Goal: Information Seeking & Learning: Check status

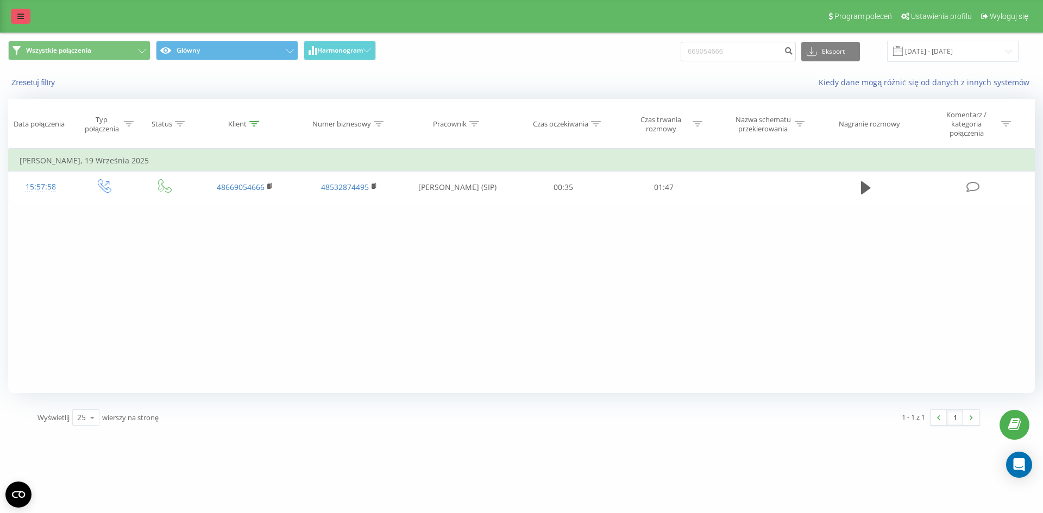
click at [18, 20] on icon at bounding box center [20, 16] width 7 height 8
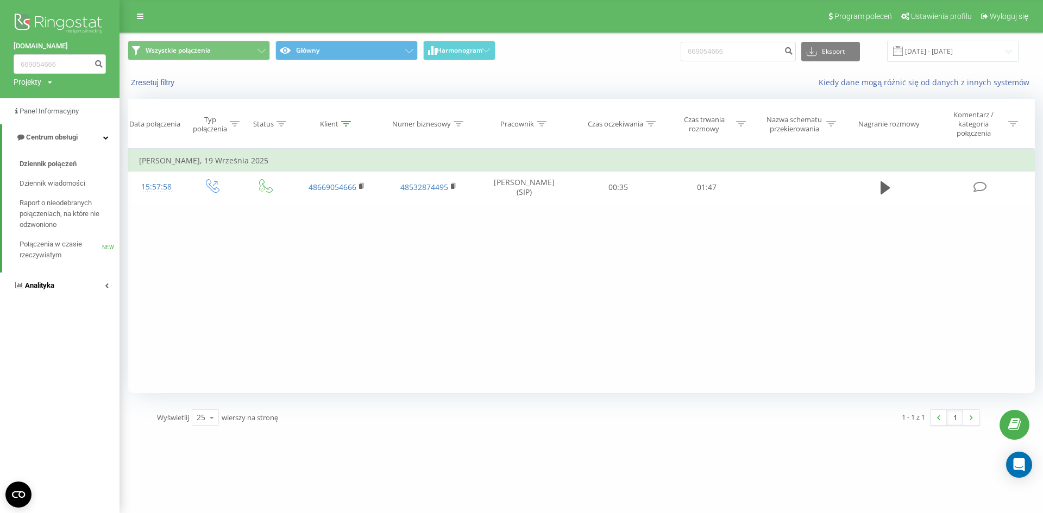
click at [52, 288] on span "Analityka" at bounding box center [39, 285] width 29 height 8
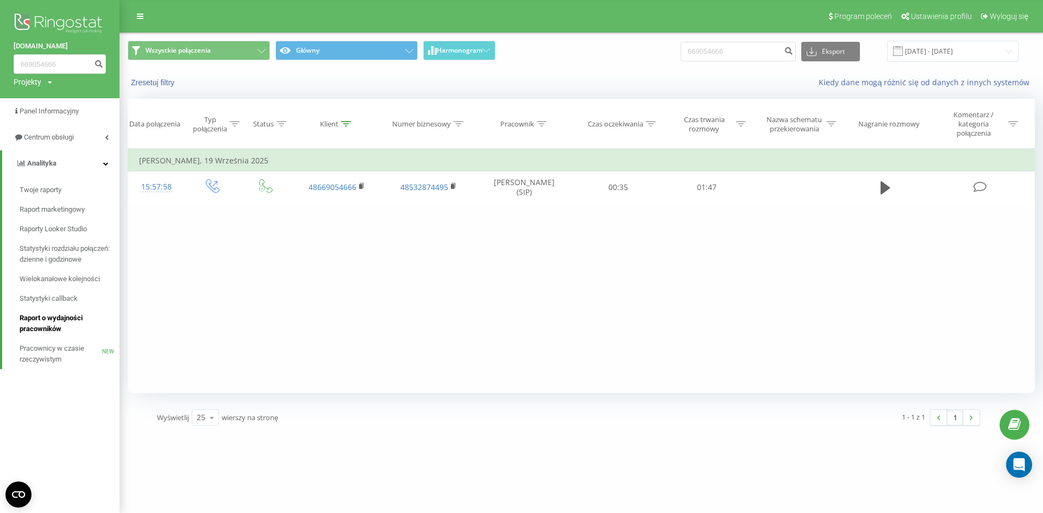
click at [59, 322] on span "Raport o wydajności pracowników" at bounding box center [67, 324] width 95 height 22
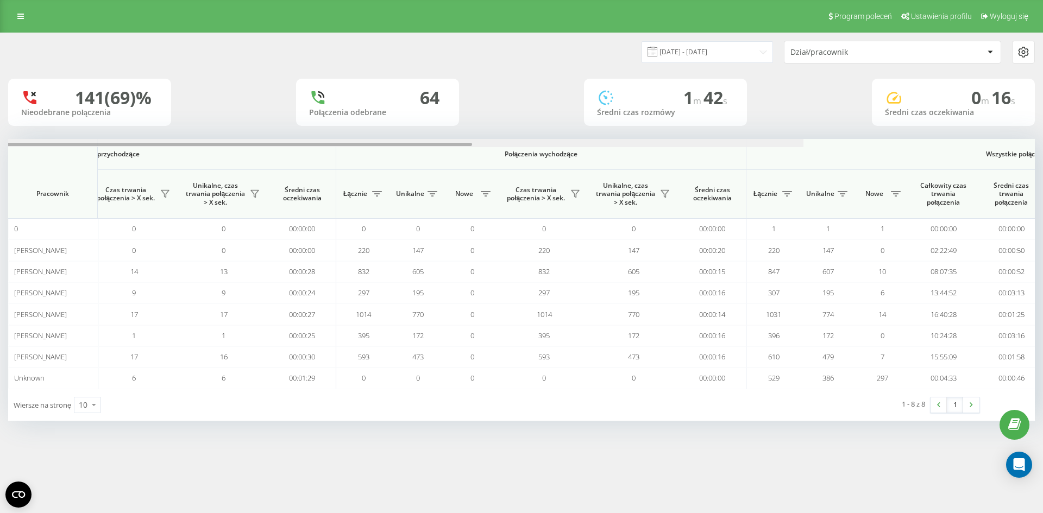
scroll to position [0, 320]
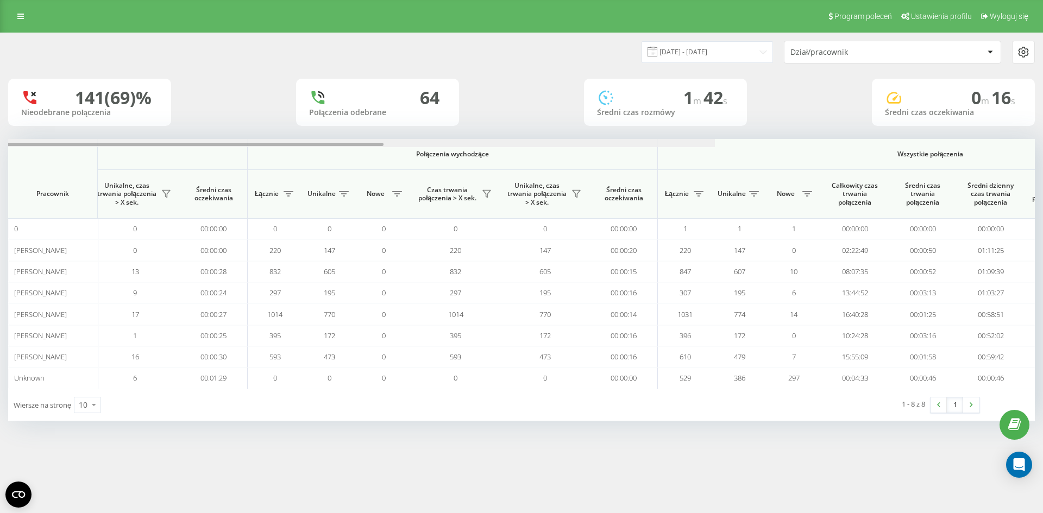
drag, startPoint x: 379, startPoint y: 146, endPoint x: 590, endPoint y: 134, distance: 211.7
click at [596, 138] on div "23.08.2025 - 23.09.2025 Dział/pracownik 141 (69)% Nieodebrane połączenia 64 Poł…" at bounding box center [521, 227] width 1027 height 388
click at [20, 14] on icon at bounding box center [20, 16] width 7 height 8
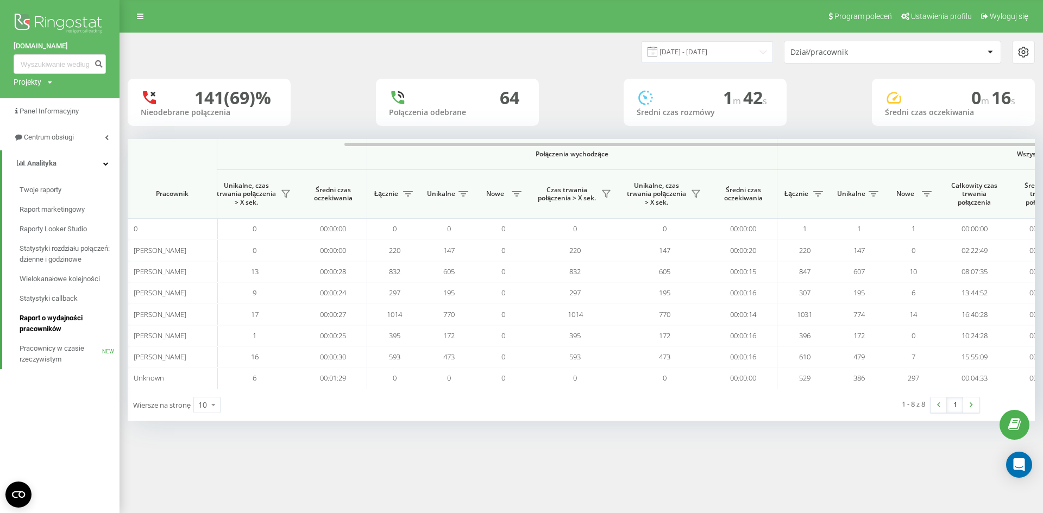
click at [61, 327] on span "Raport o wydajności pracowników" at bounding box center [67, 324] width 95 height 22
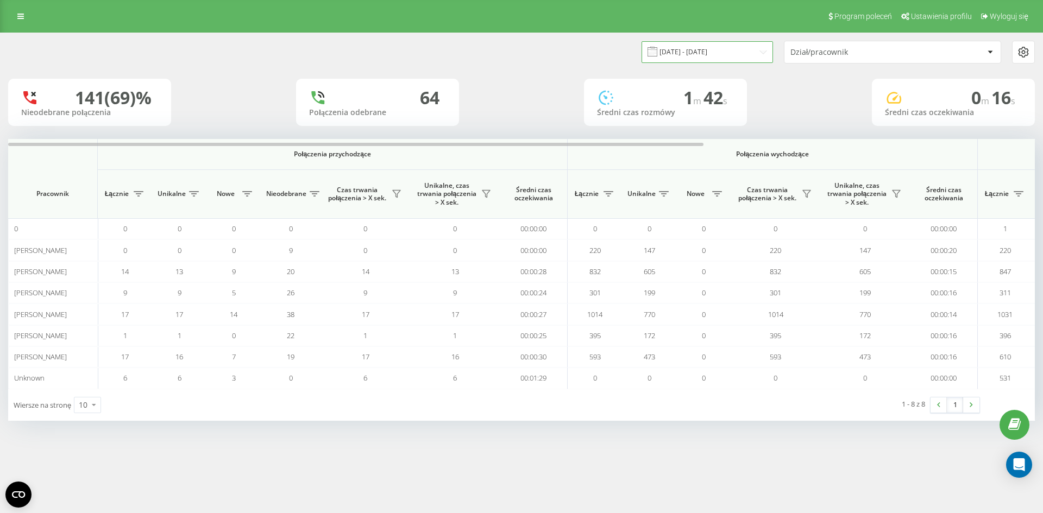
click at [714, 50] on input "[DATE] - [DATE]" at bounding box center [707, 51] width 131 height 21
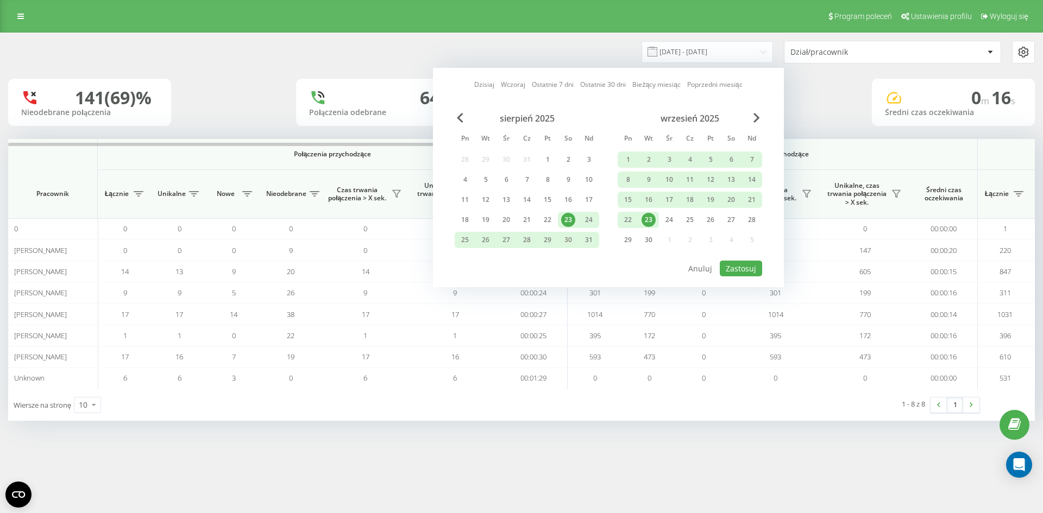
click at [648, 226] on div "23" at bounding box center [649, 220] width 14 height 14
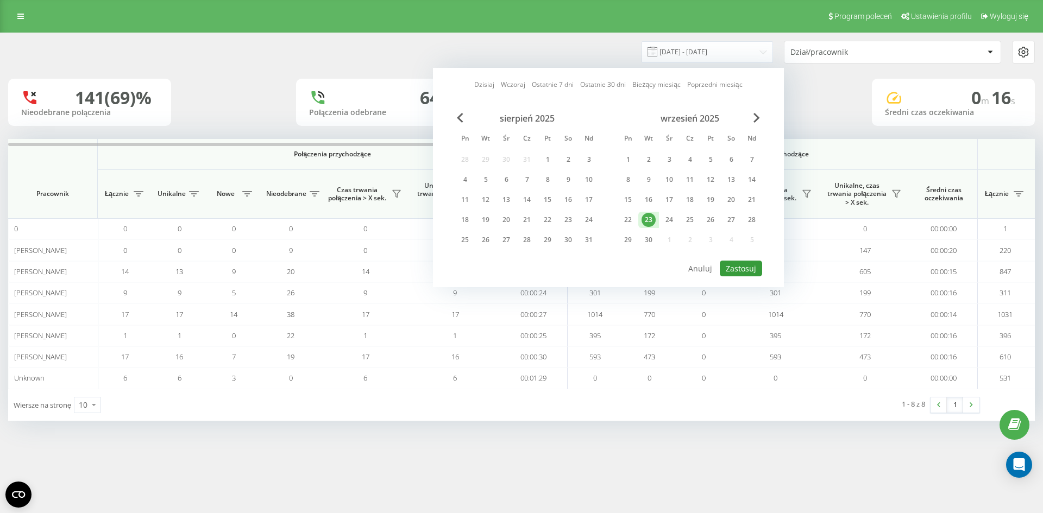
click at [743, 272] on button "Zastosuj" at bounding box center [741, 269] width 42 height 16
type input "[DATE] - [DATE]"
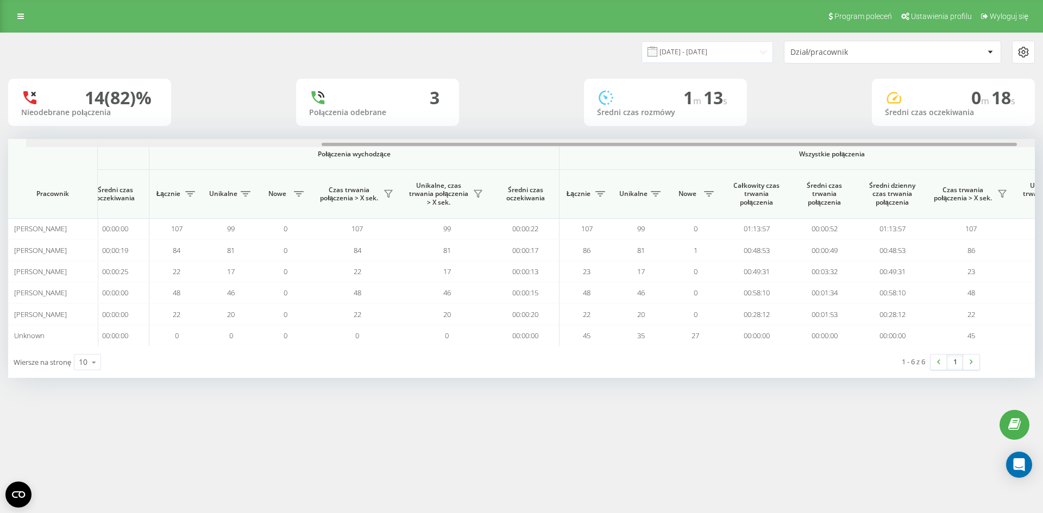
scroll to position [0, 489]
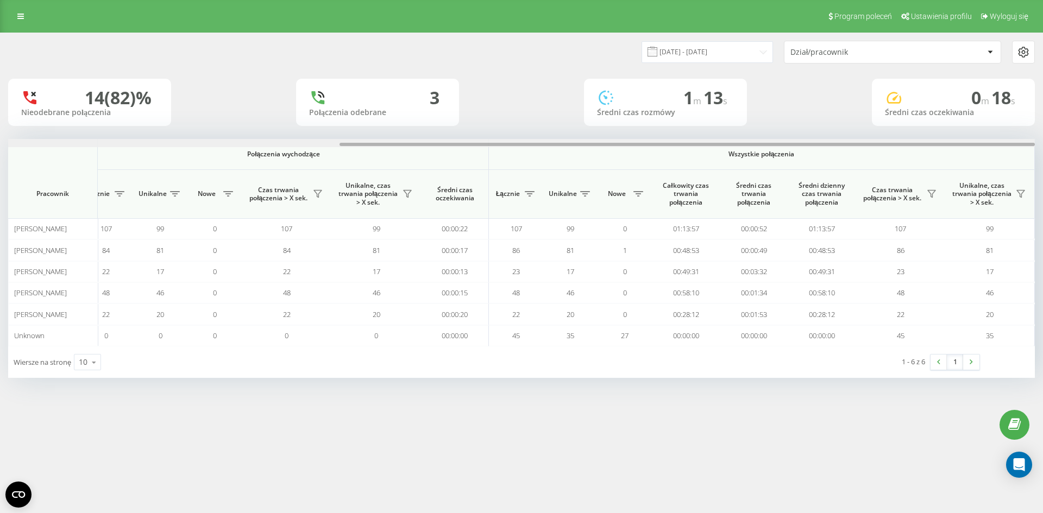
drag, startPoint x: 496, startPoint y: 145, endPoint x: 918, endPoint y: 127, distance: 422.5
click at [918, 127] on div "[DATE] - [DATE] Dział/pracownik 14 (82)% Nieodebrane połączenia 3 Połączenia od…" at bounding box center [521, 205] width 1027 height 345
click at [18, 17] on icon at bounding box center [20, 16] width 7 height 8
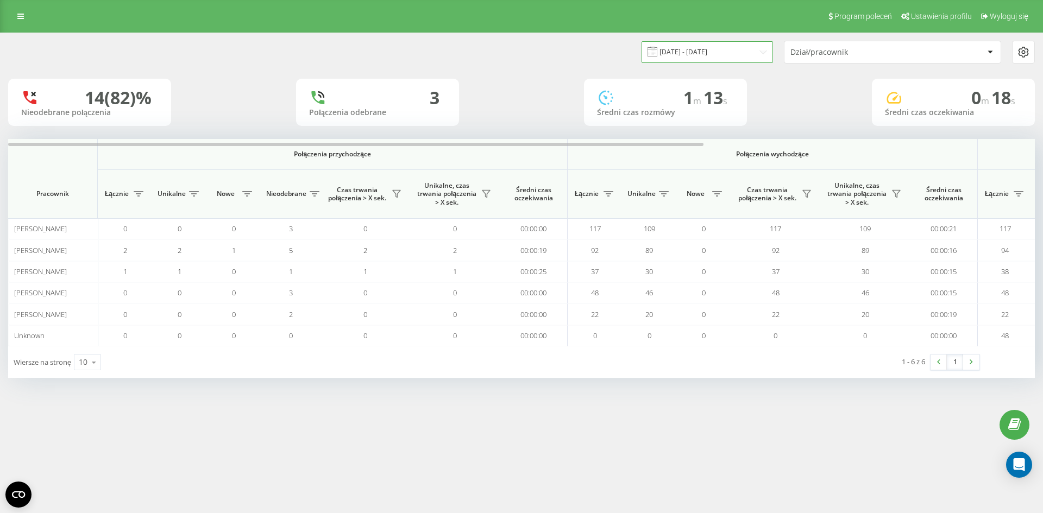
click at [699, 58] on input "[DATE] - [DATE]" at bounding box center [707, 51] width 131 height 21
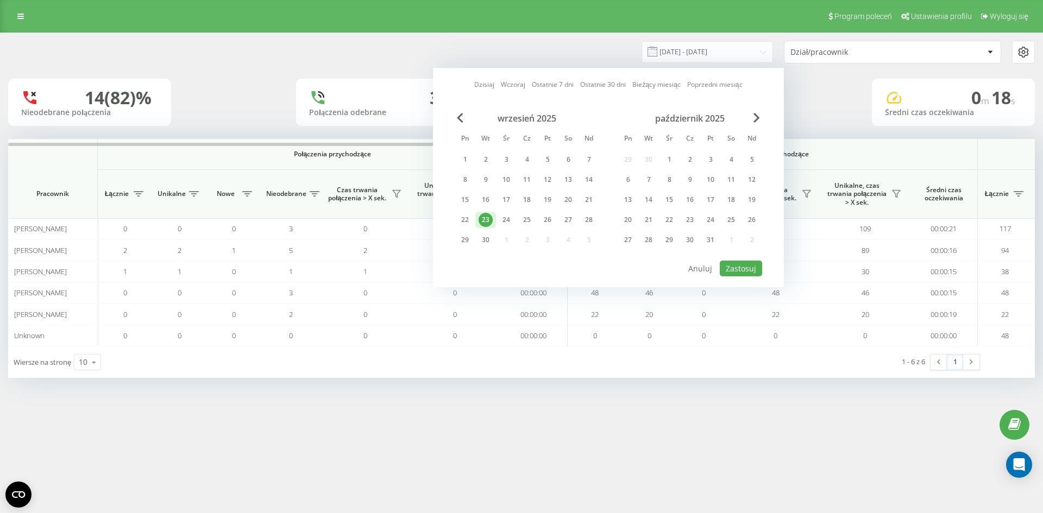
click at [485, 222] on div "23" at bounding box center [486, 220] width 14 height 14
click at [733, 273] on button "Zastosuj" at bounding box center [741, 269] width 42 height 16
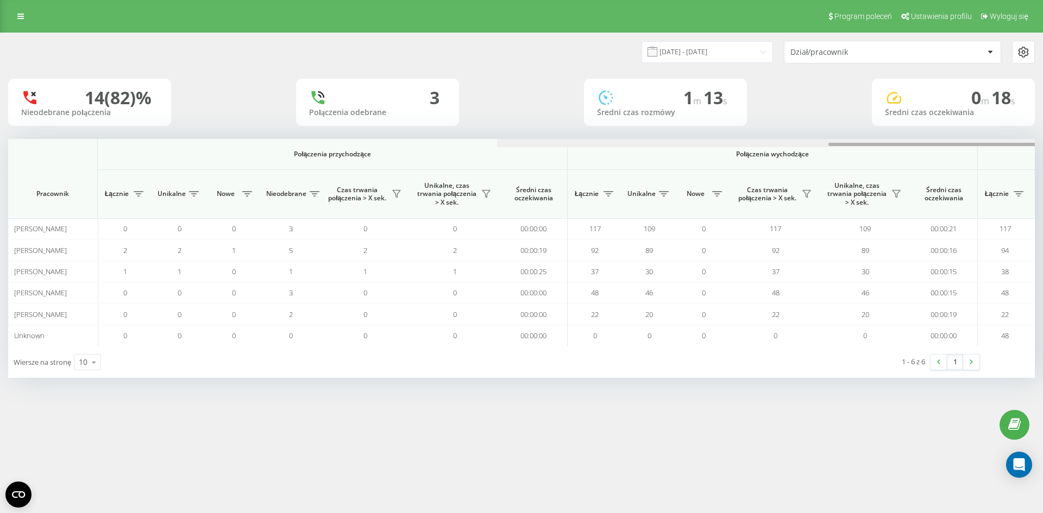
scroll to position [0, 489]
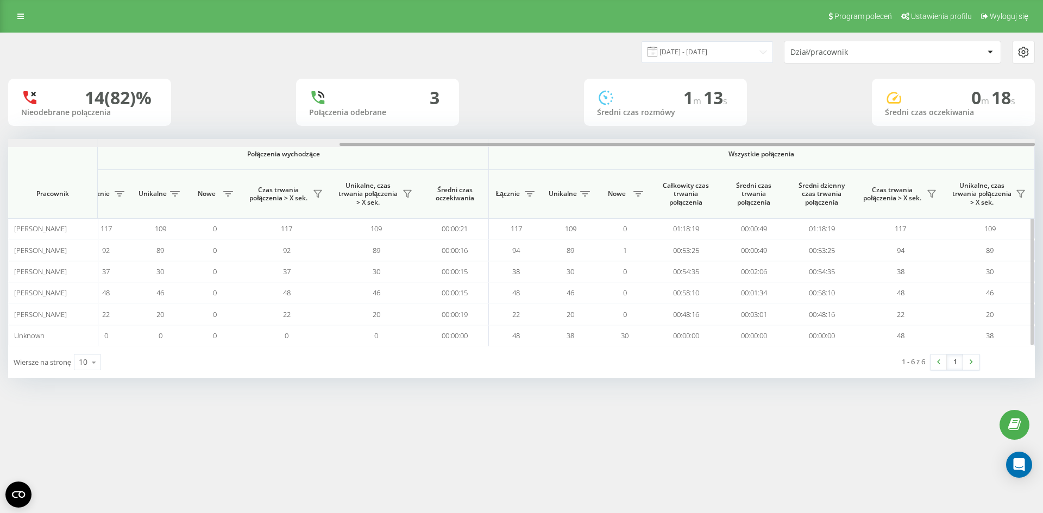
drag, startPoint x: 419, startPoint y: 142, endPoint x: 637, endPoint y: 142, distance: 217.3
click at [637, 142] on div at bounding box center [521, 143] width 1027 height 8
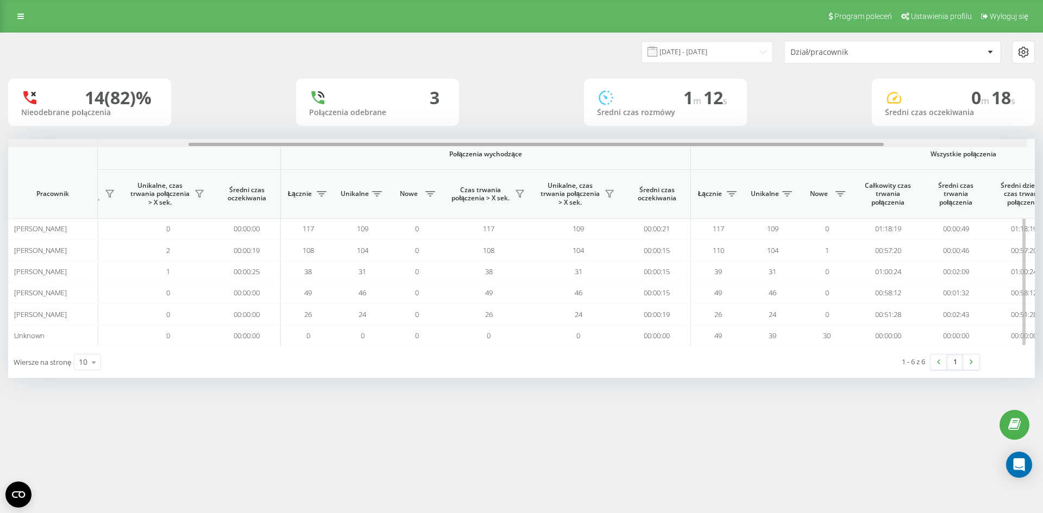
drag, startPoint x: 416, startPoint y: 146, endPoint x: 611, endPoint y: 146, distance: 194.5
click at [611, 146] on div at bounding box center [536, 144] width 695 height 3
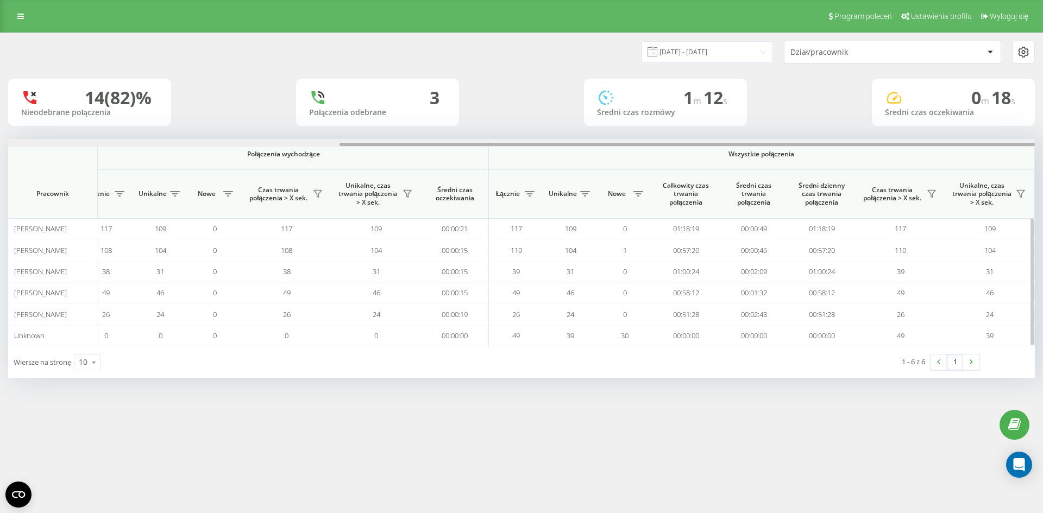
drag, startPoint x: 612, startPoint y: 147, endPoint x: 770, endPoint y: 147, distance: 157.5
click at [770, 147] on div at bounding box center [521, 143] width 1027 height 8
click at [713, 380] on div "23.09.2025 - 23.09.2025 Dział/pracownik 14 (82)% Nieodebrane połączenia 3 Połąc…" at bounding box center [521, 216] width 1043 height 367
click at [15, 17] on link at bounding box center [21, 16] width 20 height 15
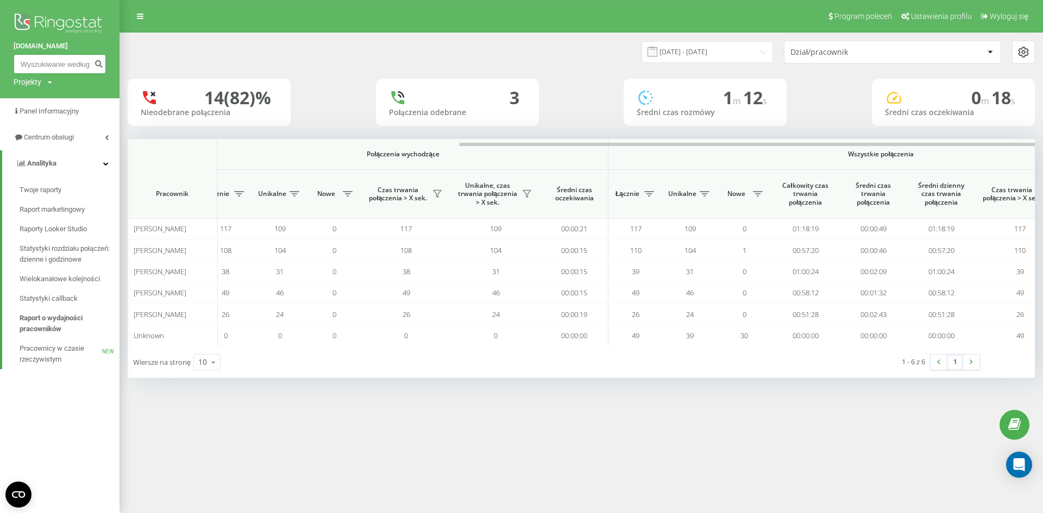
click at [59, 65] on input at bounding box center [60, 64] width 92 height 20
paste input "48601477540"
type input "48601477540"
click at [100, 61] on icon "submit" at bounding box center [98, 62] width 9 height 7
